Goal: Task Accomplishment & Management: Manage account settings

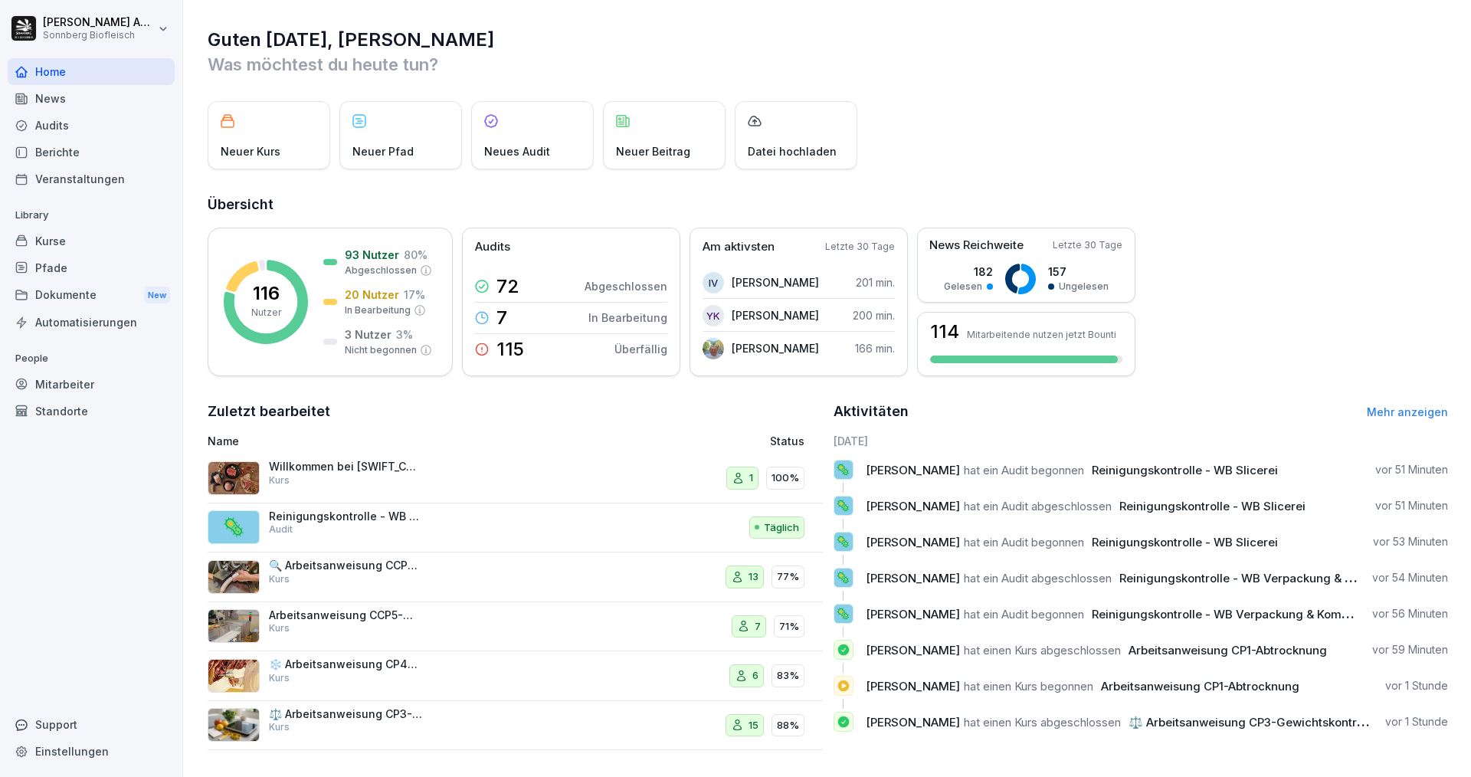
click at [71, 127] on div "Audits" at bounding box center [91, 125] width 167 height 27
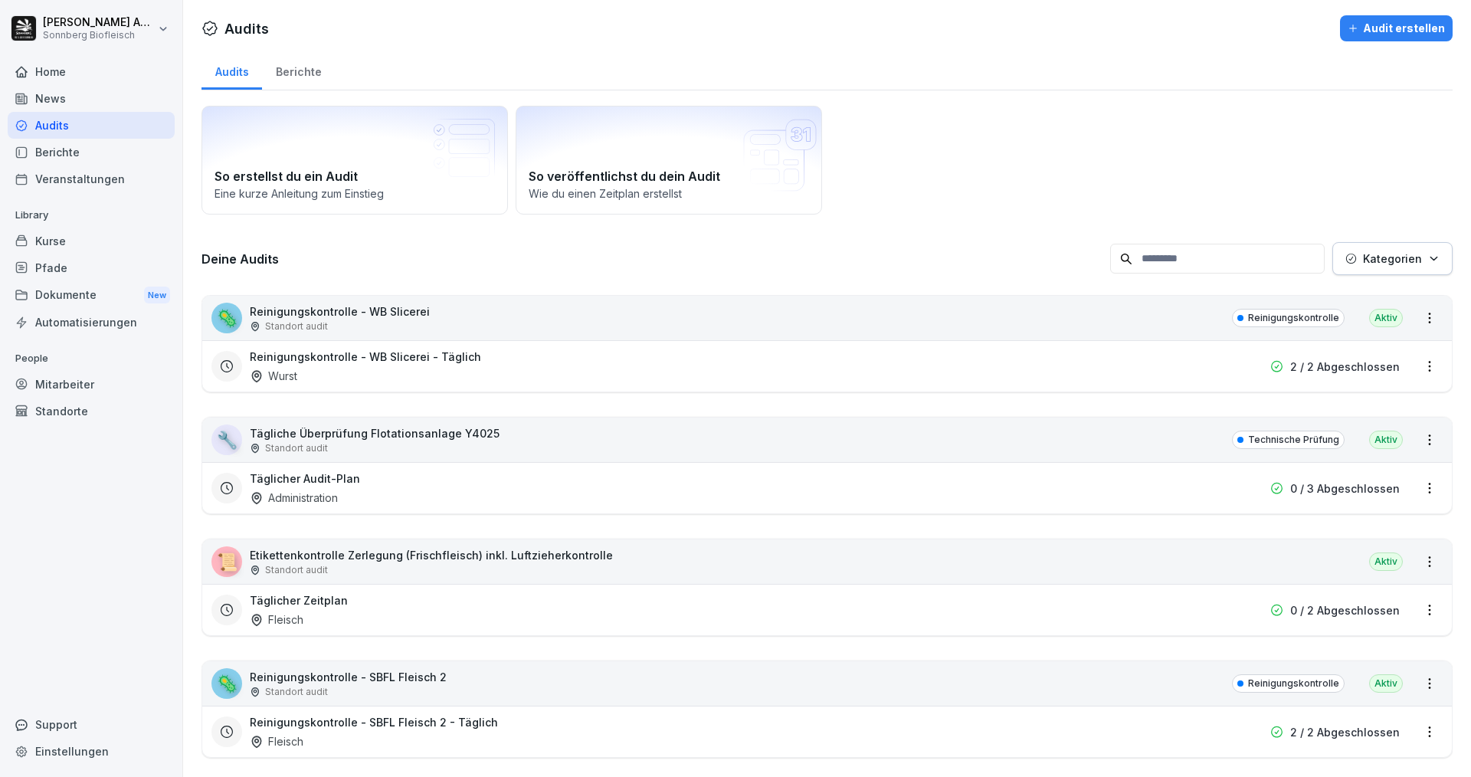
click at [368, 553] on p "Etikettenkontrolle Zerlegung (Frischfleisch) inkl. Luftzieherkontrolle" at bounding box center [431, 555] width 363 height 16
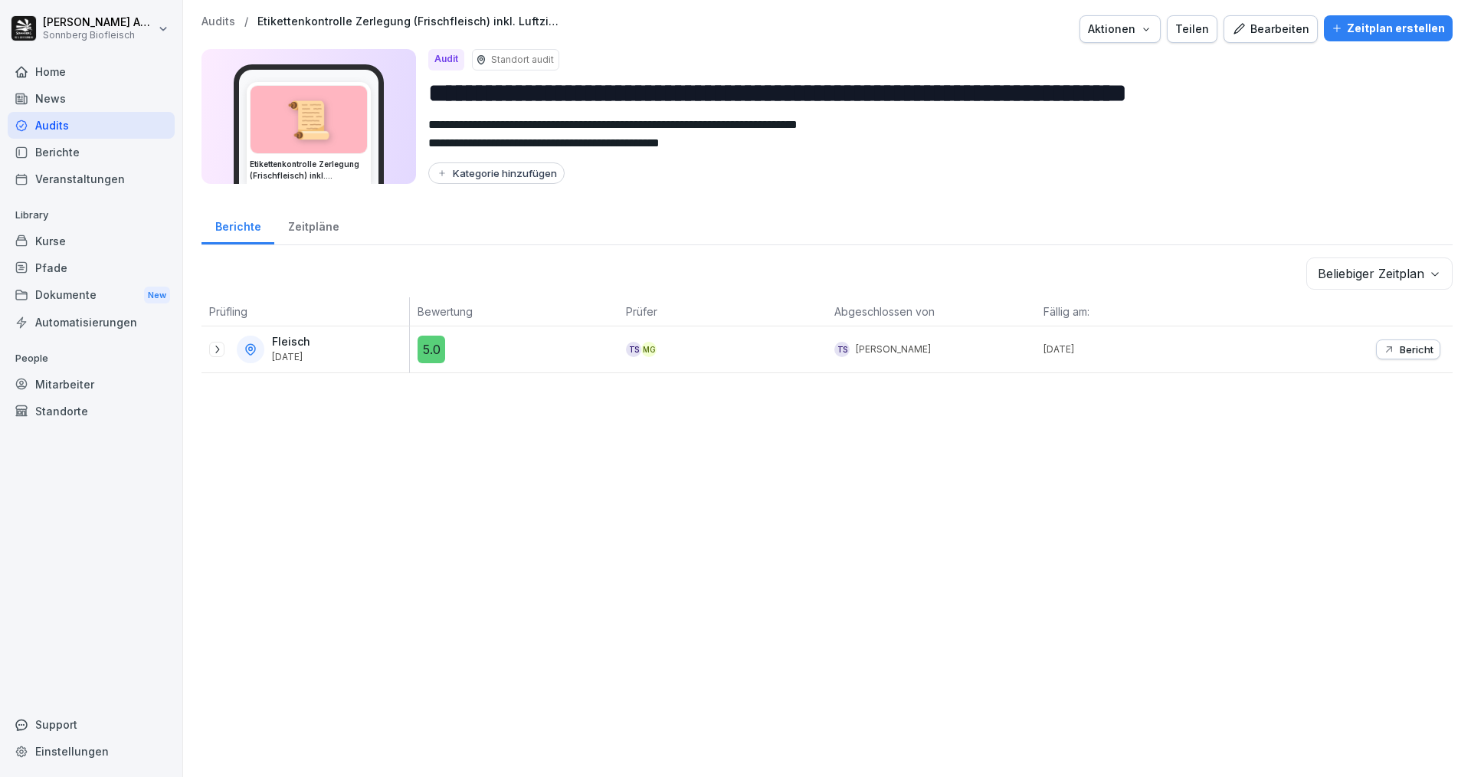
click at [216, 16] on p "Audits" at bounding box center [219, 21] width 34 height 13
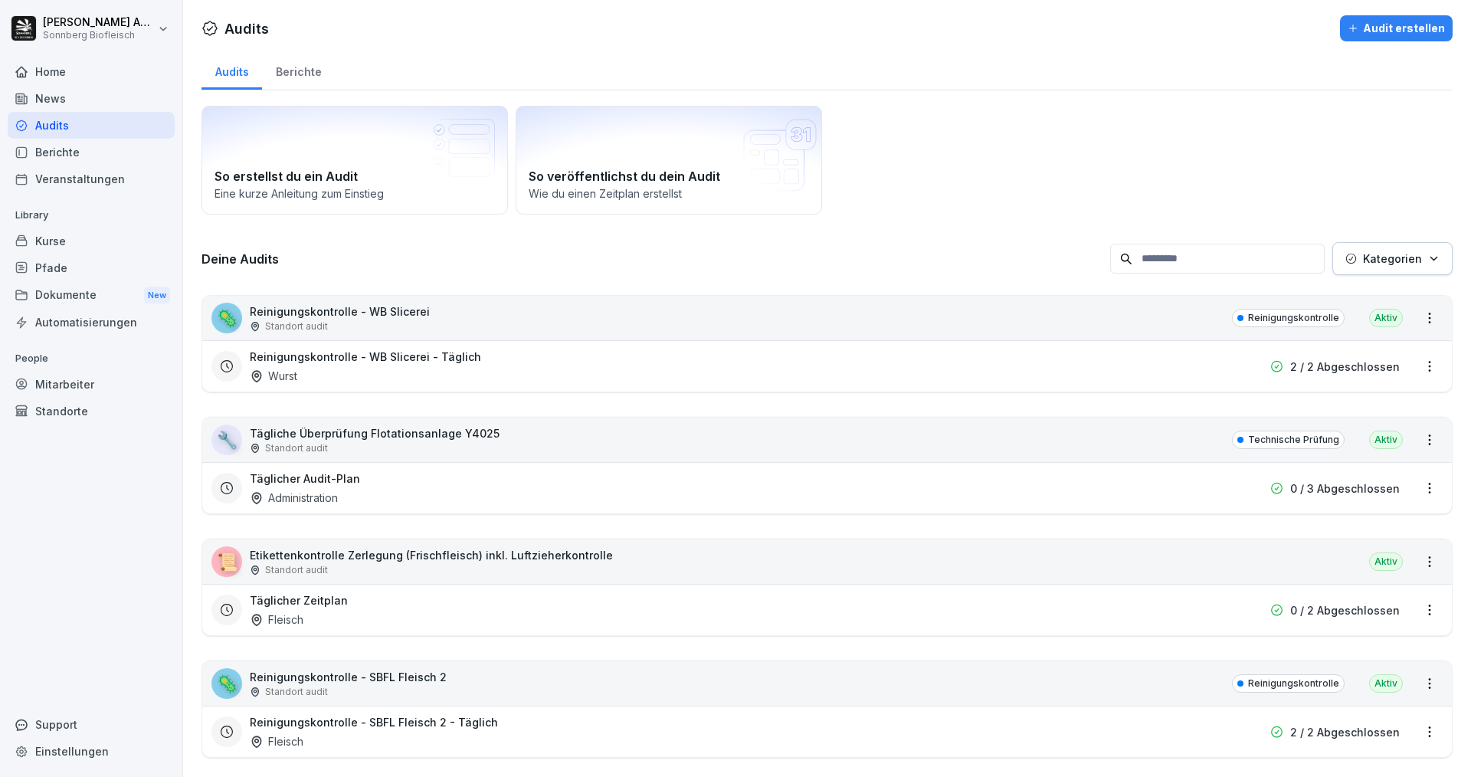
click at [1272, 265] on input at bounding box center [1217, 259] width 215 height 30
click at [1429, 263] on icon "button" at bounding box center [1434, 258] width 11 height 11
click at [1171, 173] on html "[PERSON_NAME] Biofleisch Home News Audits Berichte Veranstaltungen Library Kurs…" at bounding box center [735, 388] width 1471 height 777
click at [69, 378] on div "Mitarbeiter" at bounding box center [91, 384] width 167 height 27
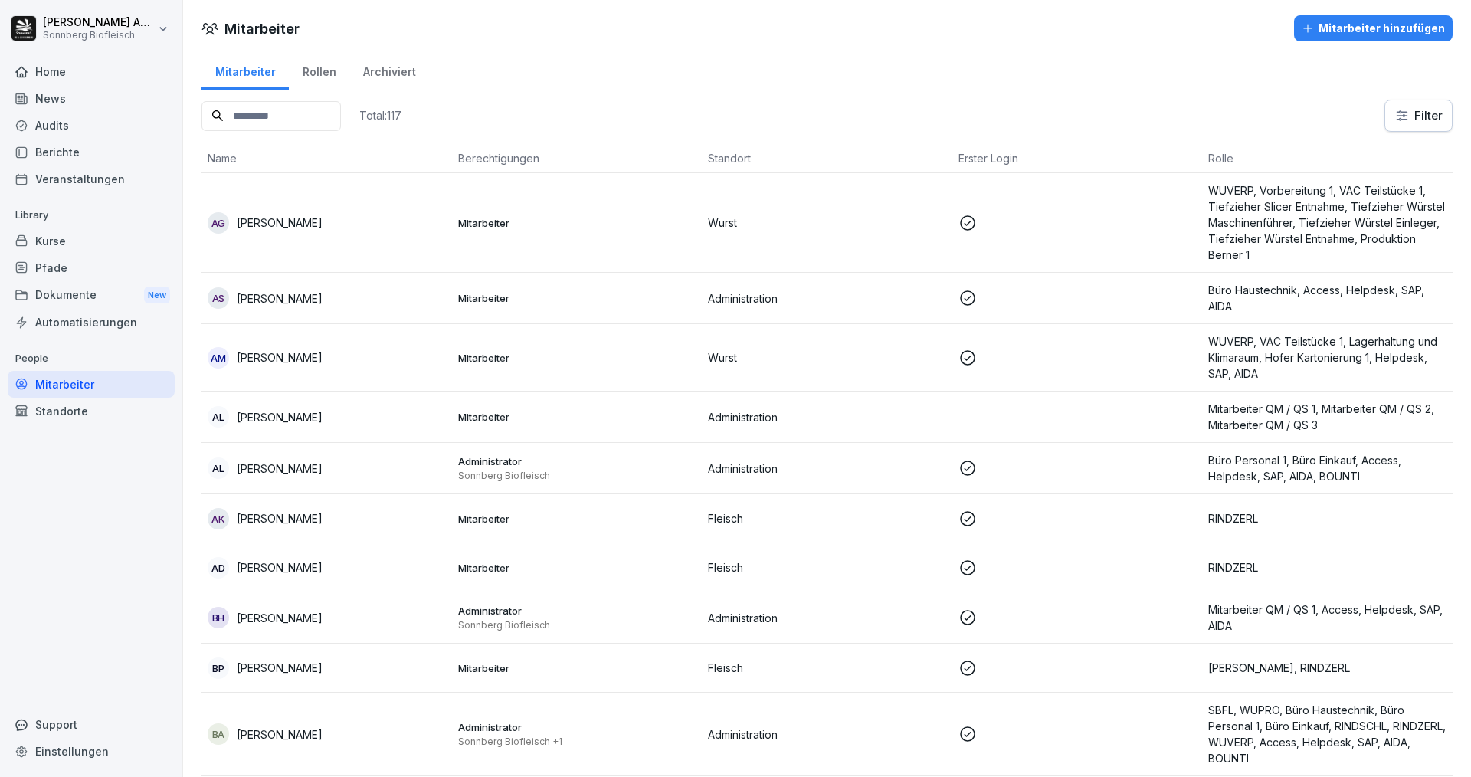
click at [287, 112] on input at bounding box center [271, 116] width 139 height 30
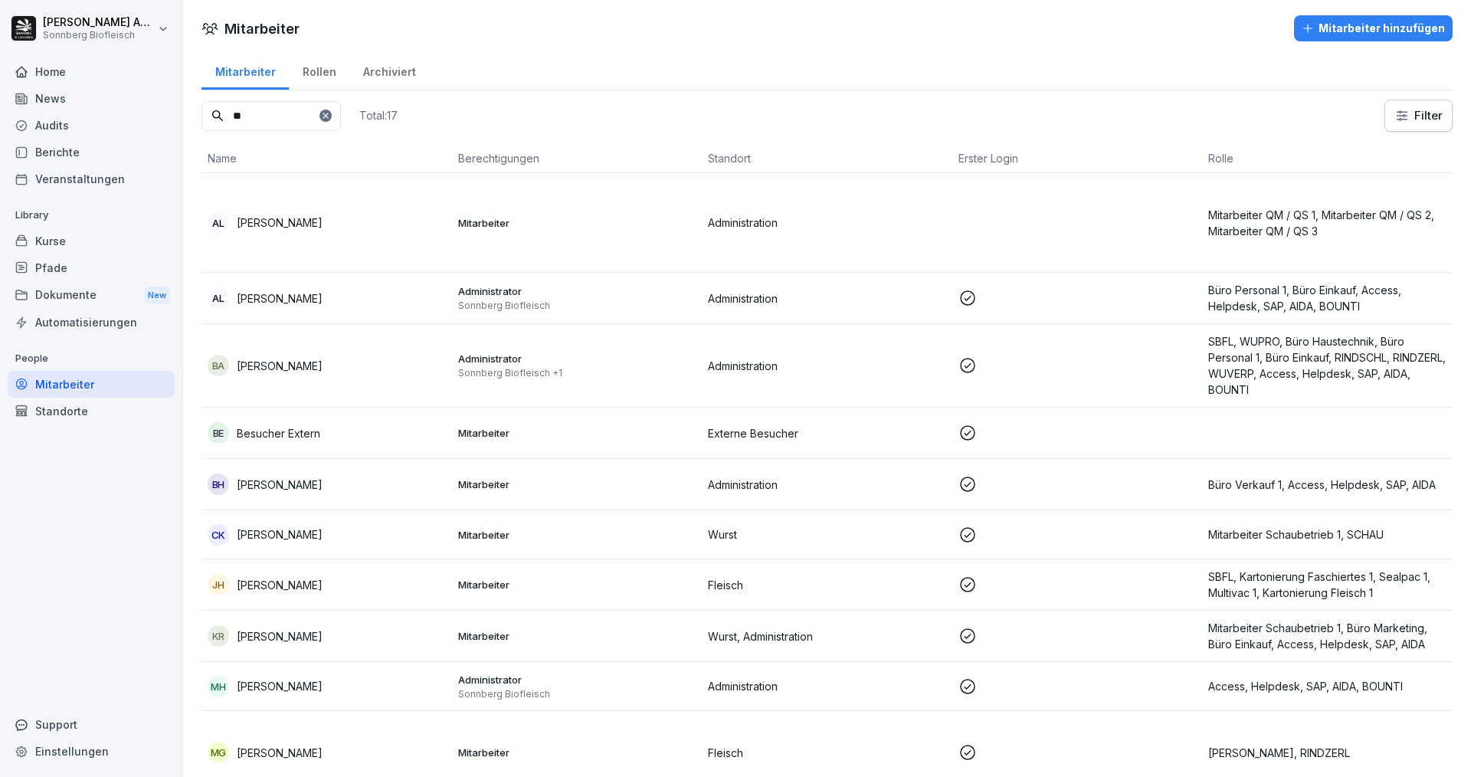
type input "*"
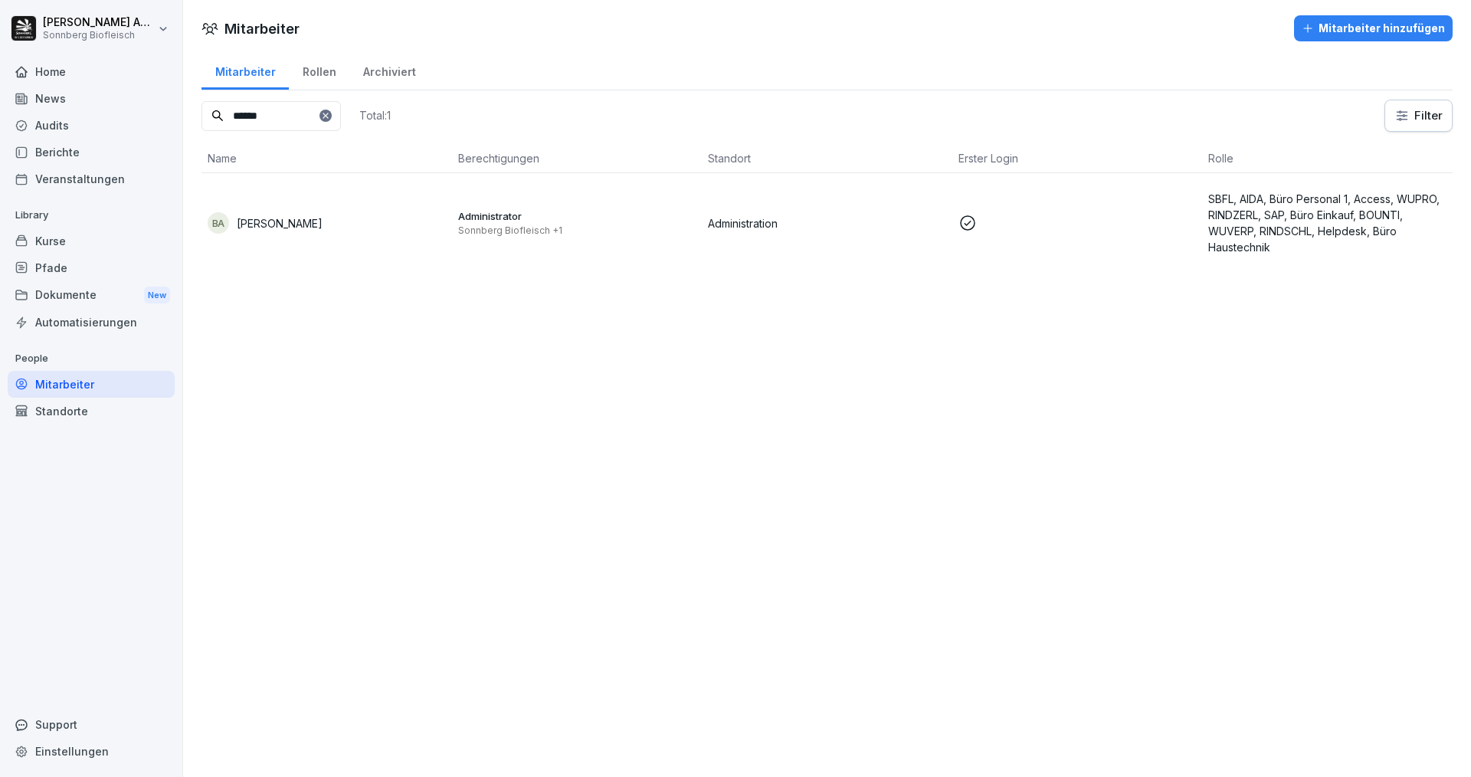
type input "******"
click at [298, 235] on td "BA [PERSON_NAME]" at bounding box center [327, 223] width 251 height 100
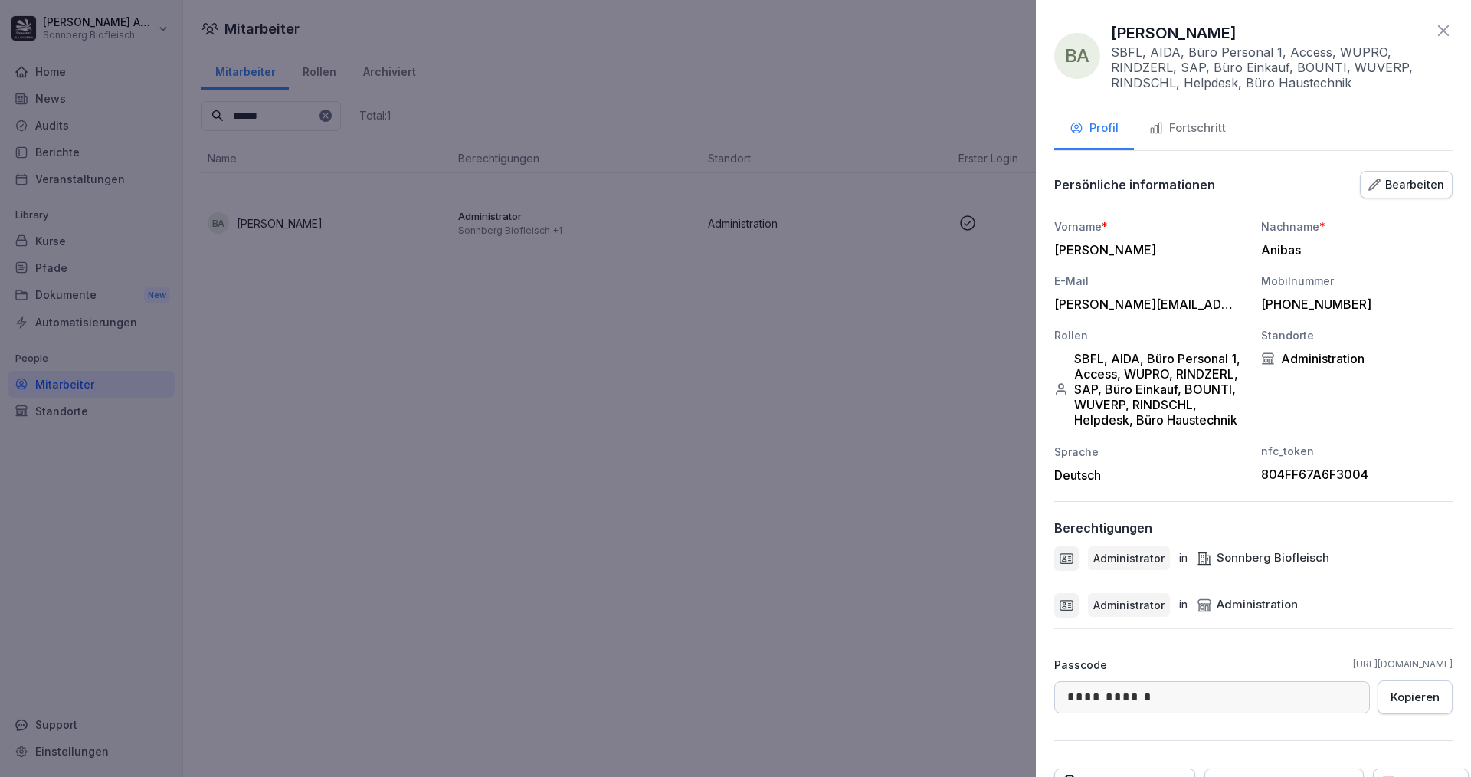
scroll to position [94, 0]
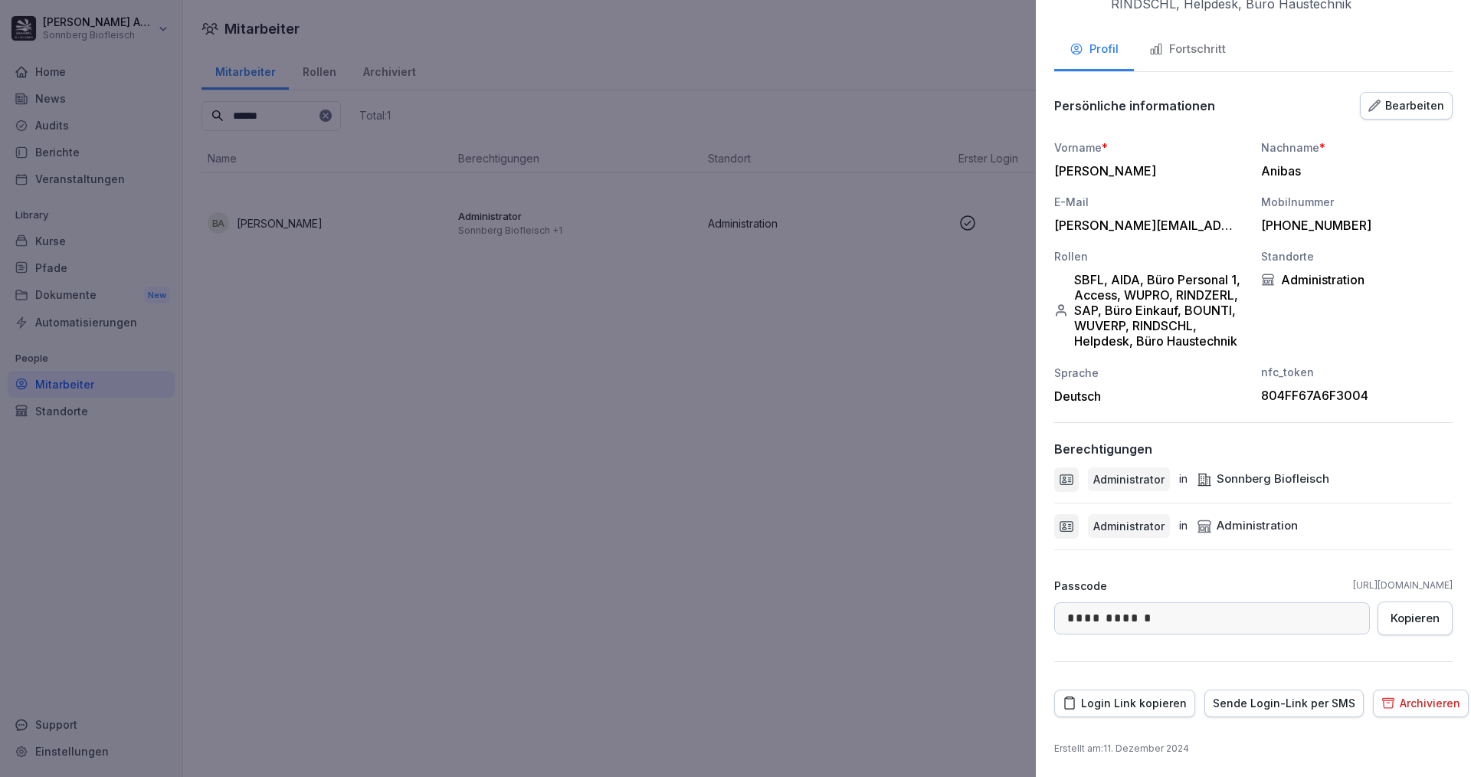
click at [1340, 395] on div "804FF67A6F3004" at bounding box center [1353, 395] width 184 height 15
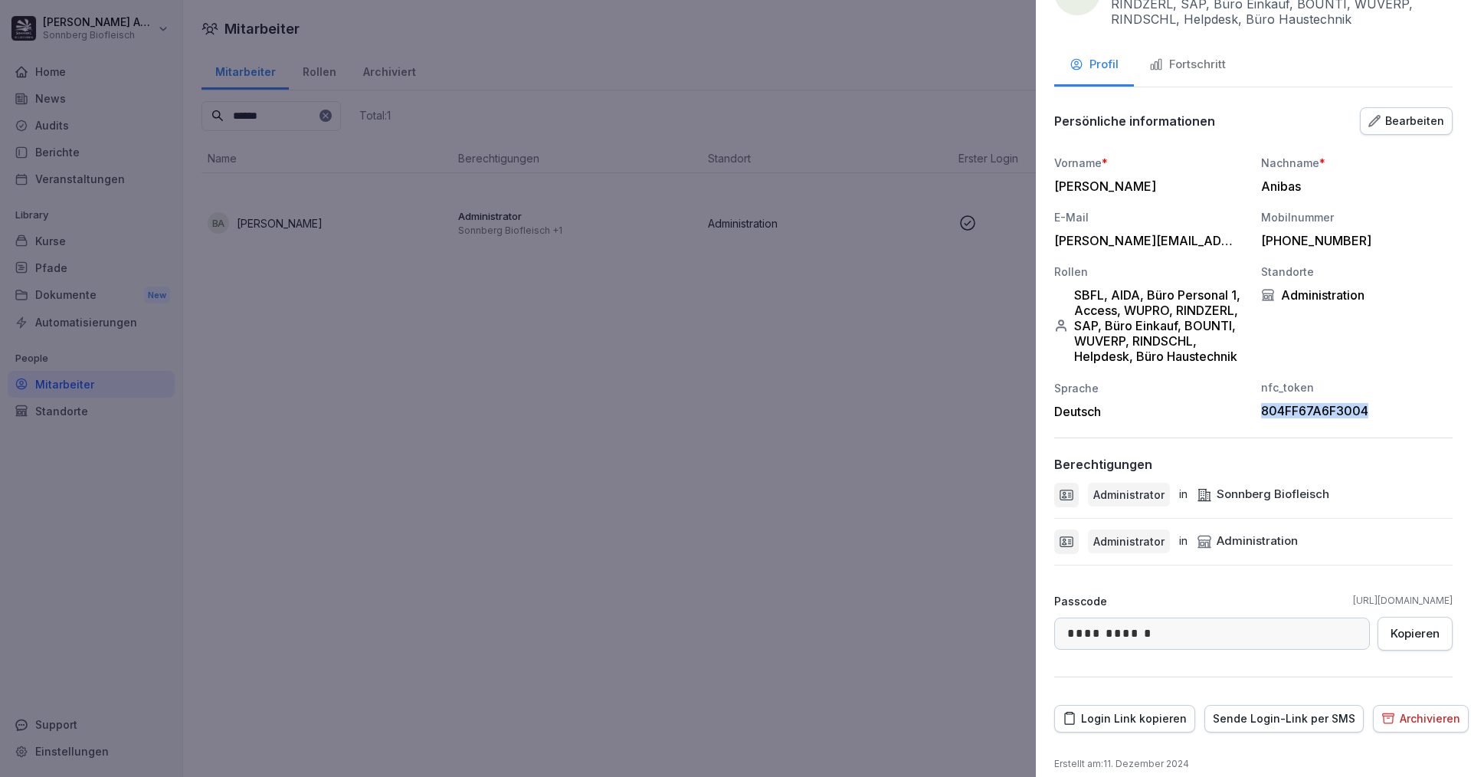
click at [533, 573] on div at bounding box center [735, 388] width 1471 height 777
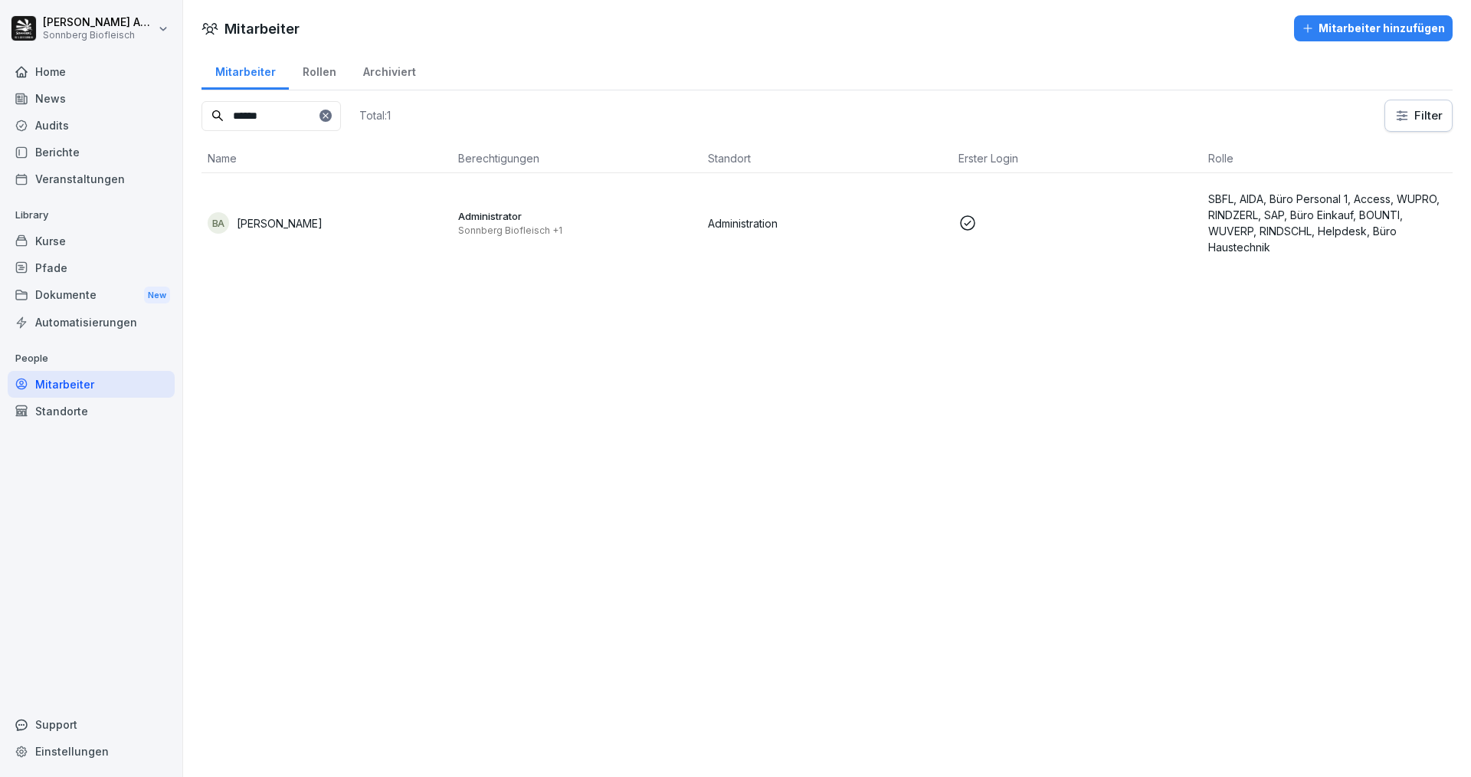
click at [66, 155] on div "Berichte" at bounding box center [91, 152] width 167 height 27
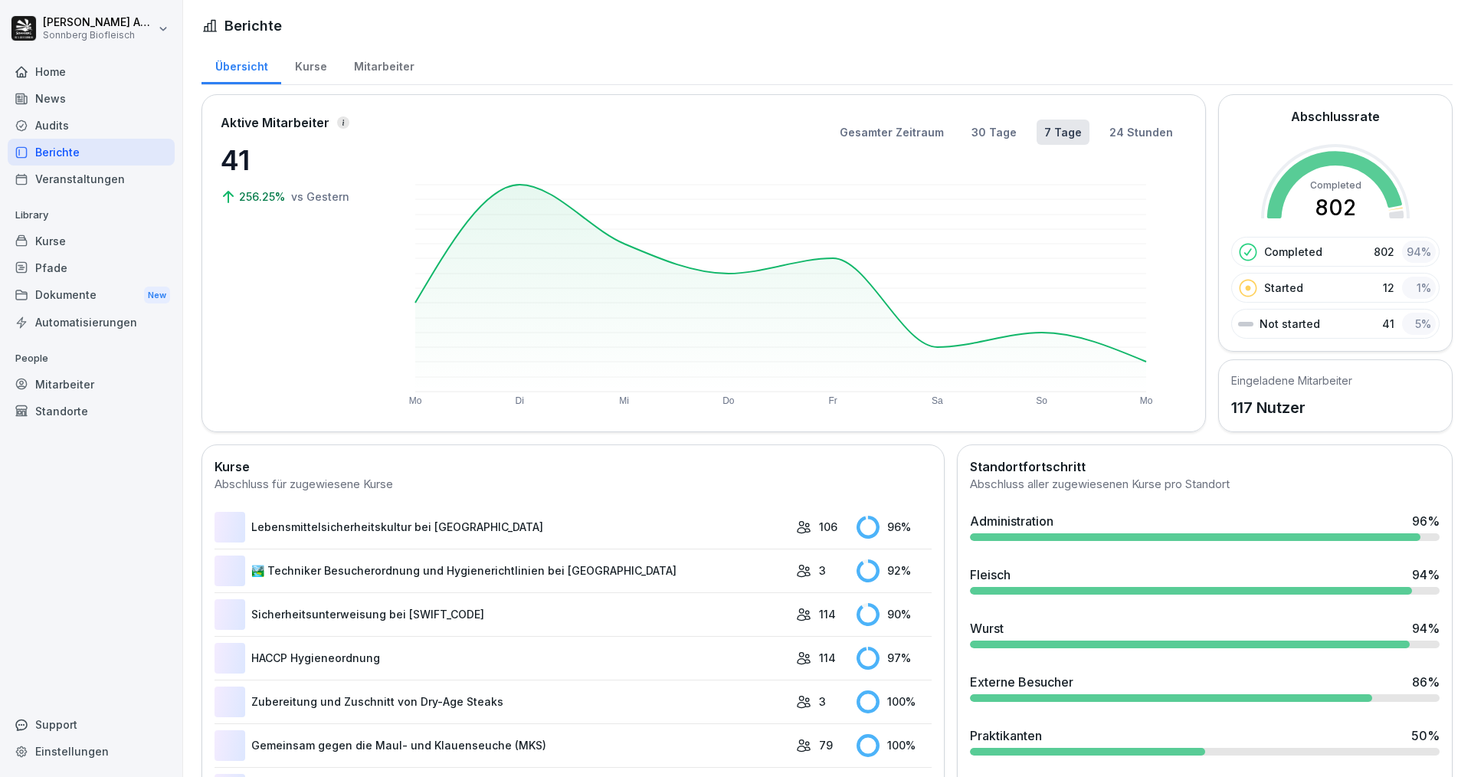
click at [82, 67] on div "Home" at bounding box center [91, 71] width 167 height 27
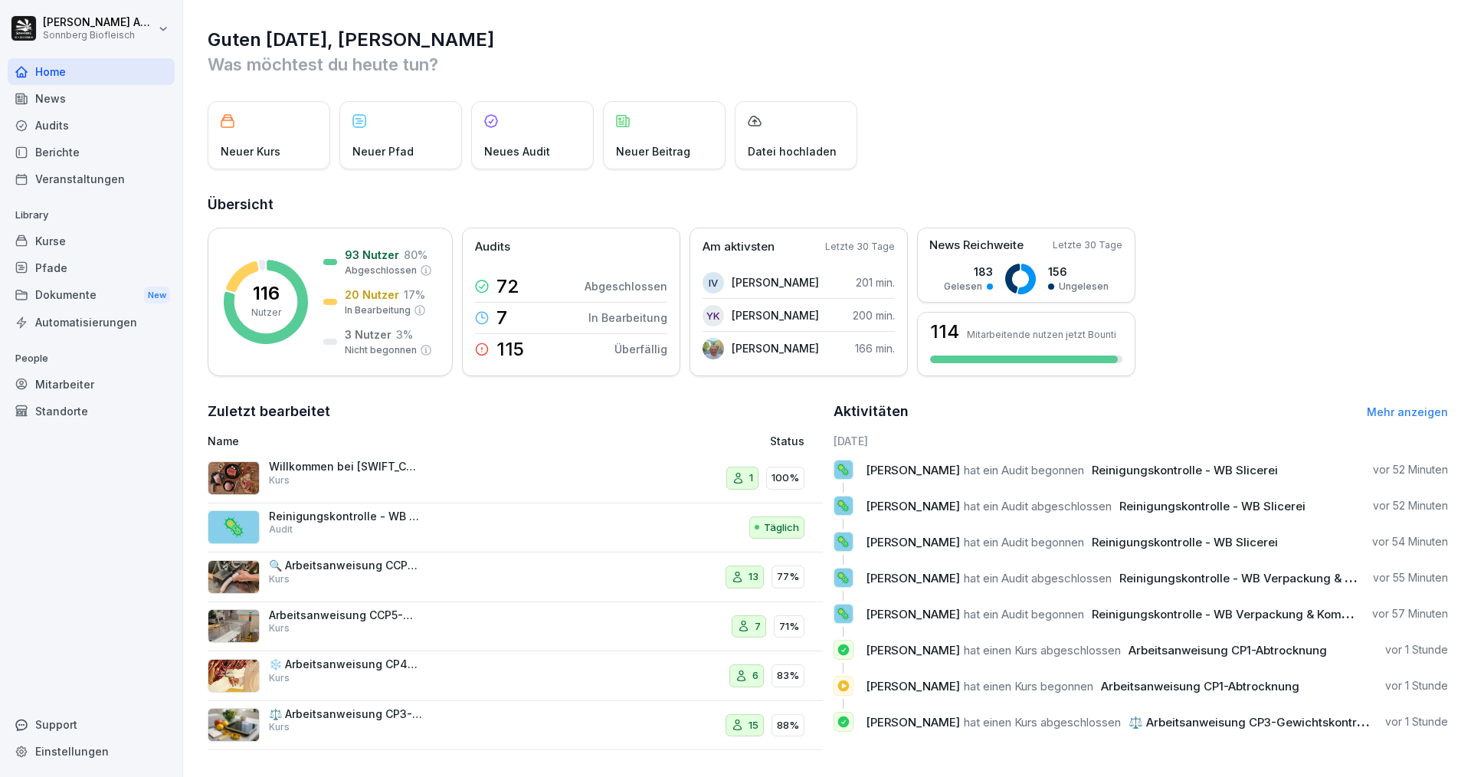
click at [75, 122] on div "Audits" at bounding box center [91, 125] width 167 height 27
click at [80, 101] on div "News" at bounding box center [91, 98] width 167 height 27
click at [100, 58] on div "Home" at bounding box center [91, 71] width 167 height 27
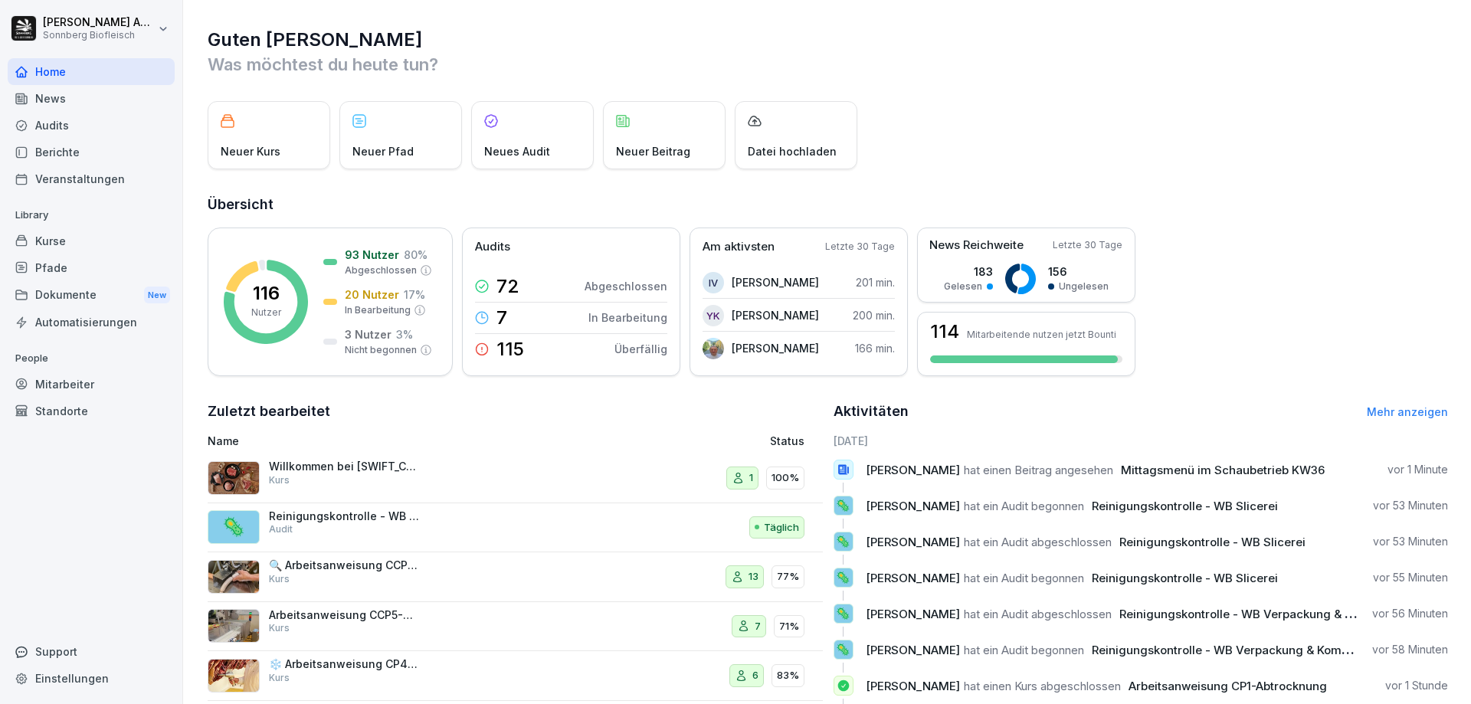
click at [69, 381] on div "Mitarbeiter" at bounding box center [91, 384] width 167 height 27
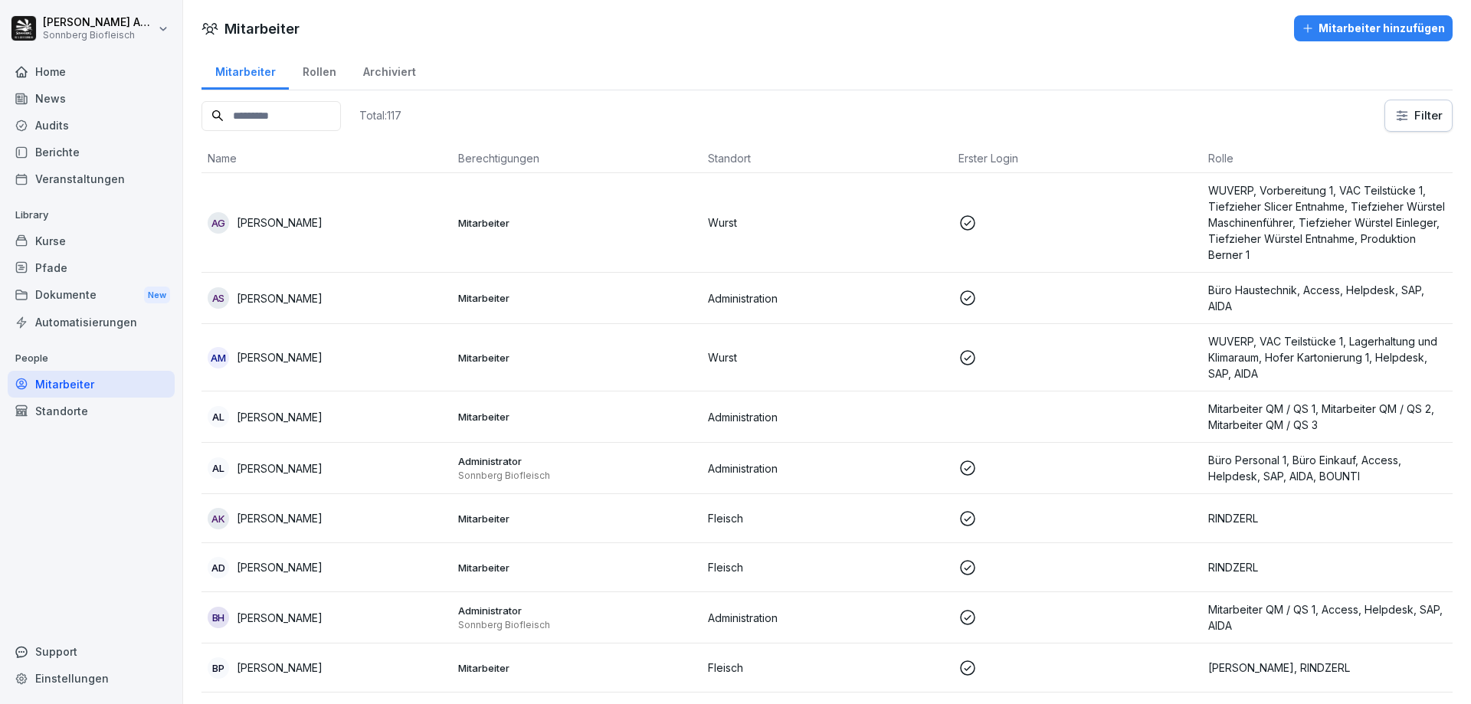
click at [293, 116] on input at bounding box center [271, 116] width 139 height 30
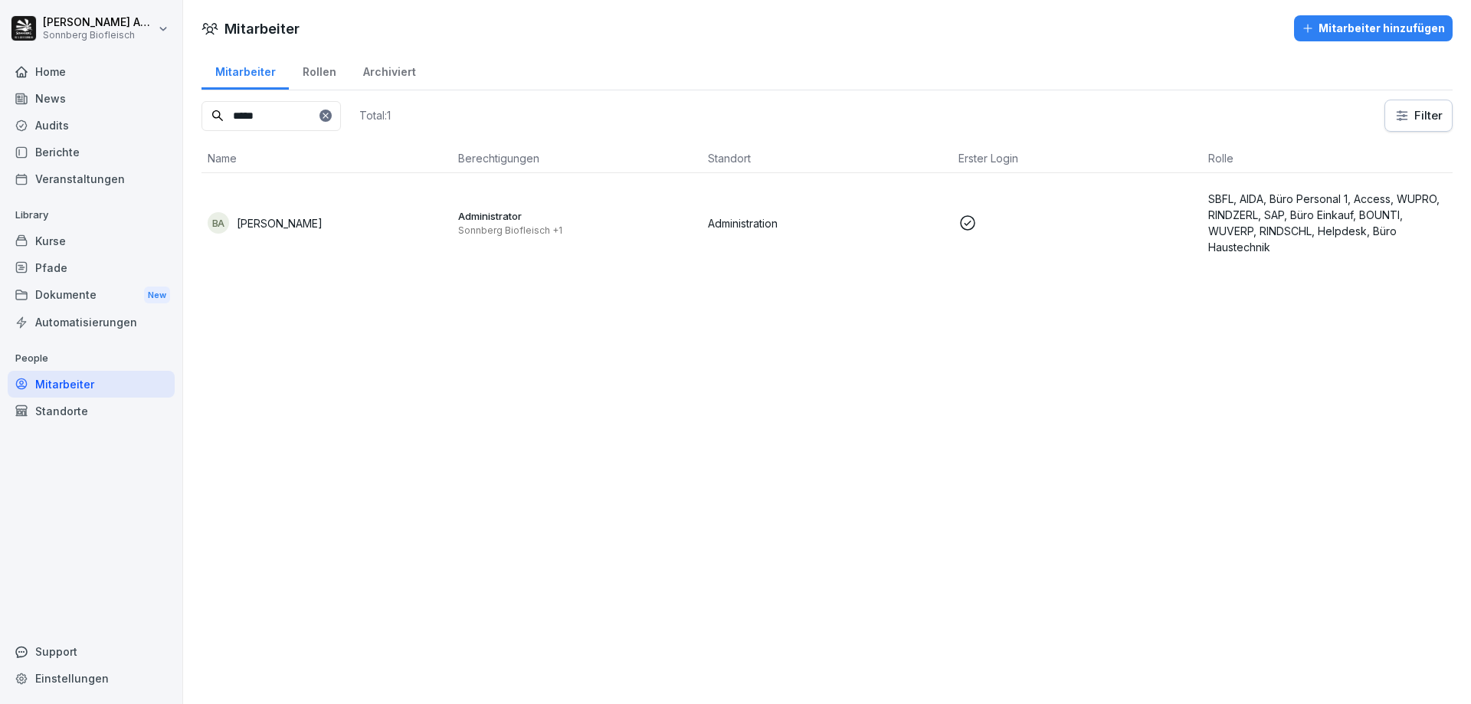
type input "*****"
click at [327, 236] on td "BA [PERSON_NAME]" at bounding box center [327, 223] width 251 height 100
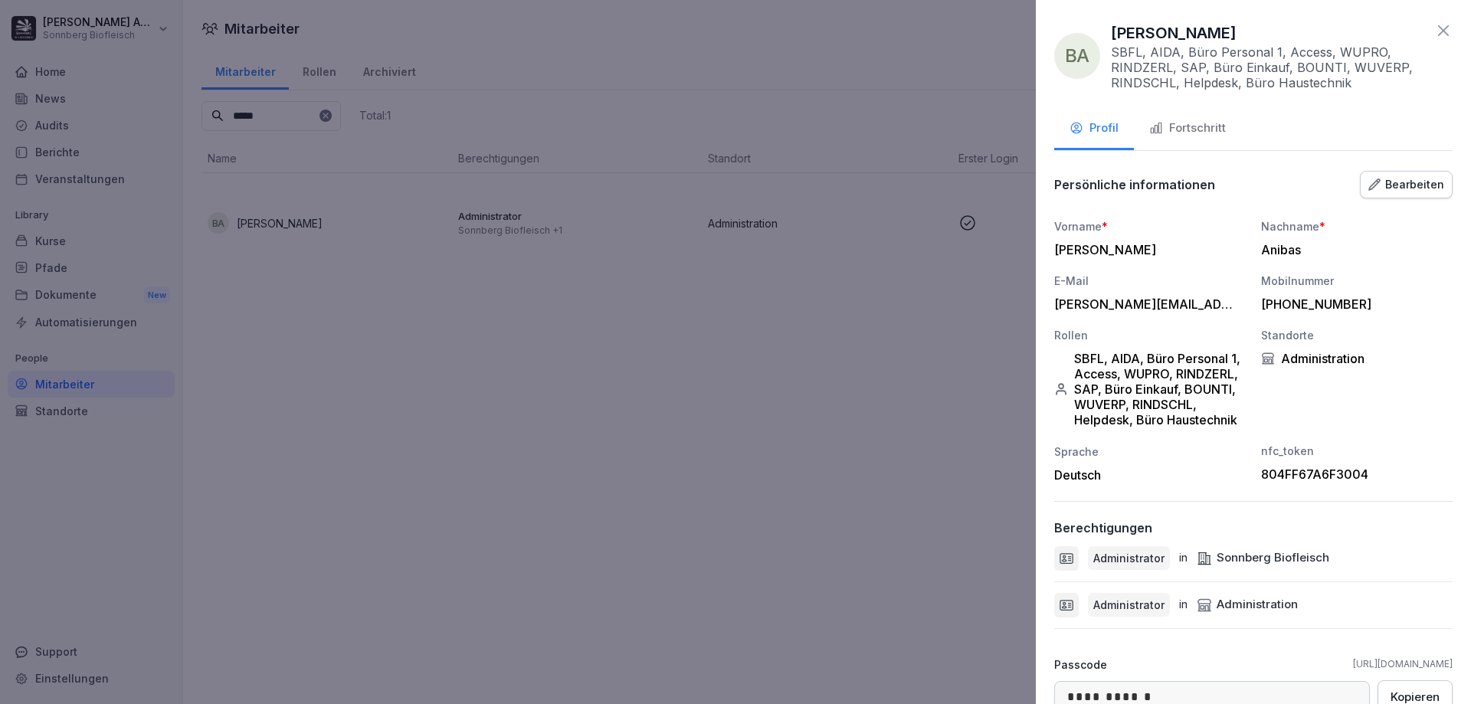
scroll to position [167, 0]
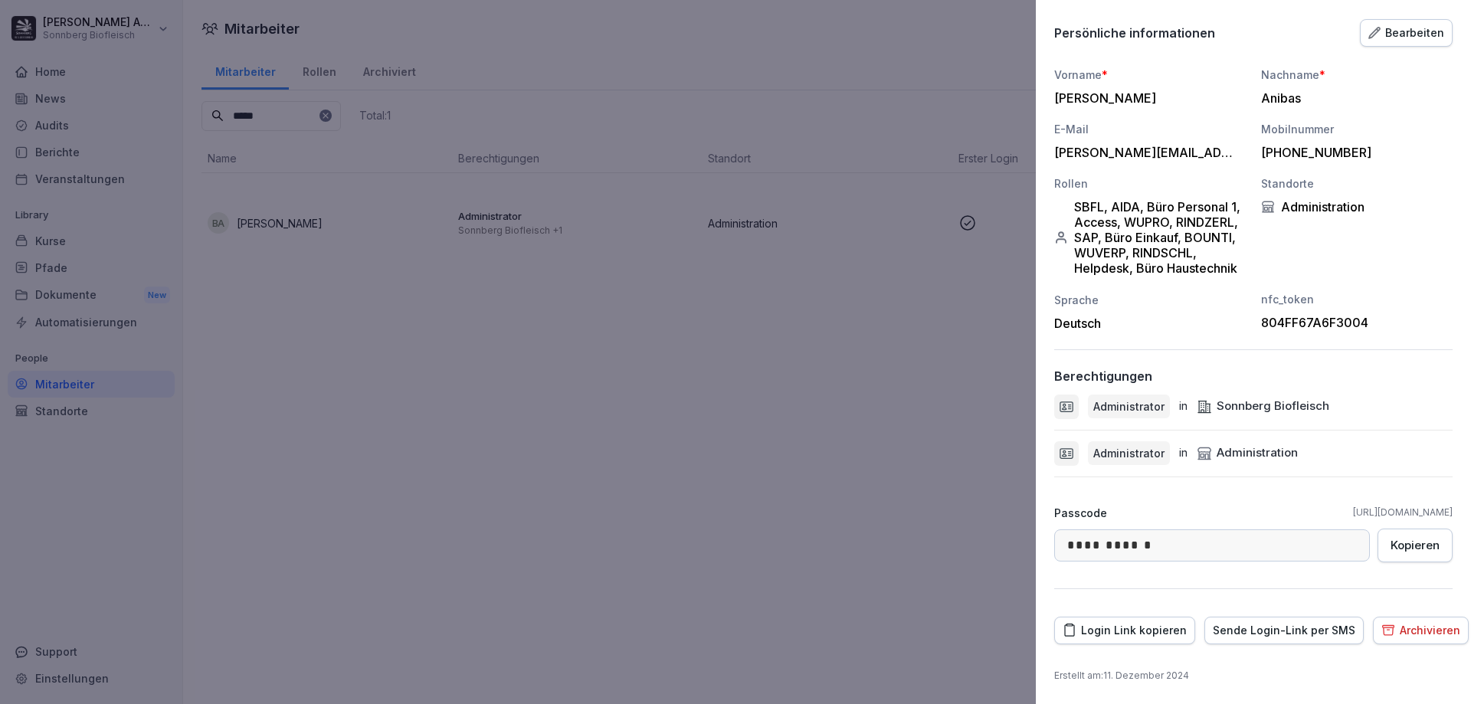
click at [1276, 635] on div "Sende Login-Link per SMS" at bounding box center [1284, 630] width 143 height 17
click at [320, 314] on div at bounding box center [735, 352] width 1471 height 704
